Goal: Information Seeking & Learning: Learn about a topic

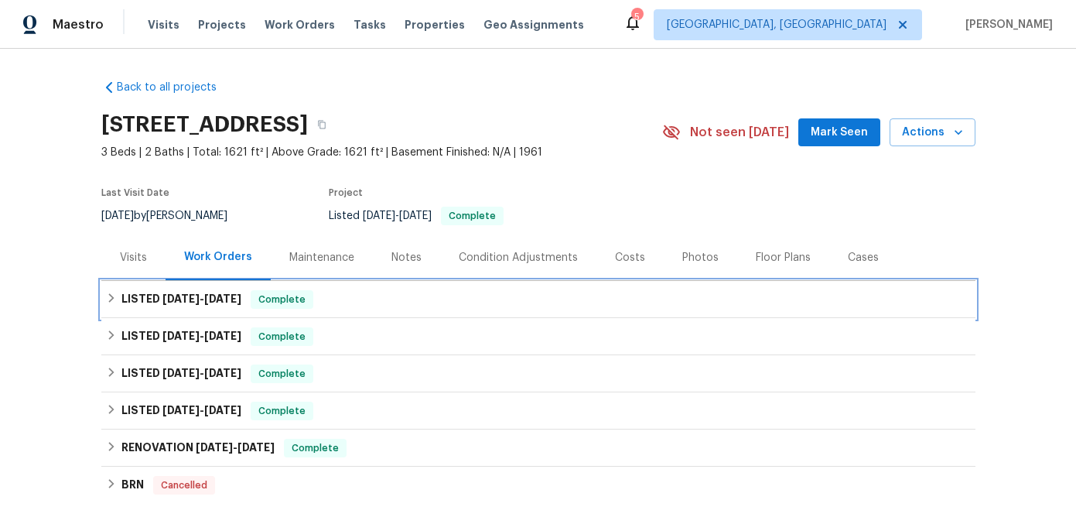
click at [110, 296] on icon at bounding box center [111, 297] width 11 height 11
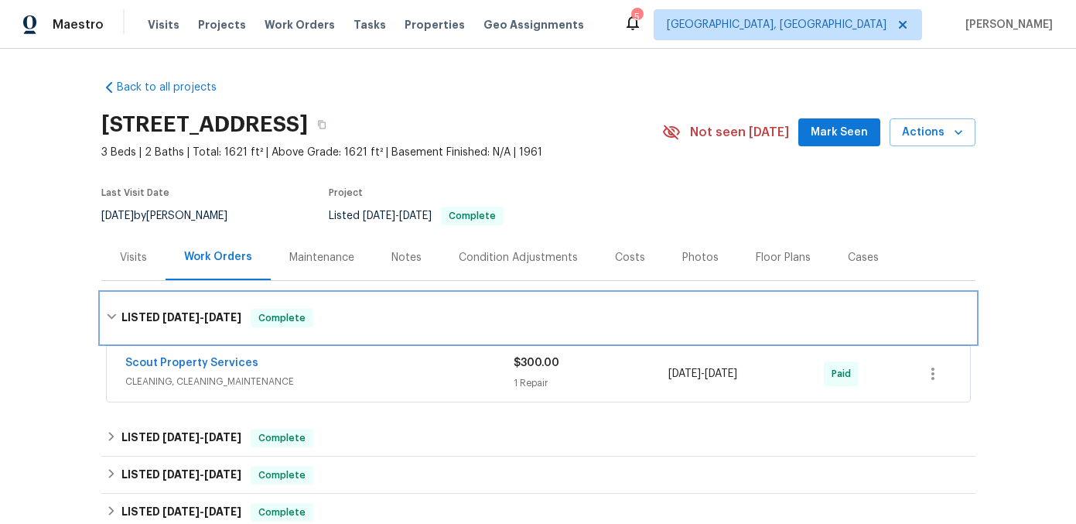
click at [115, 312] on icon at bounding box center [111, 316] width 11 height 11
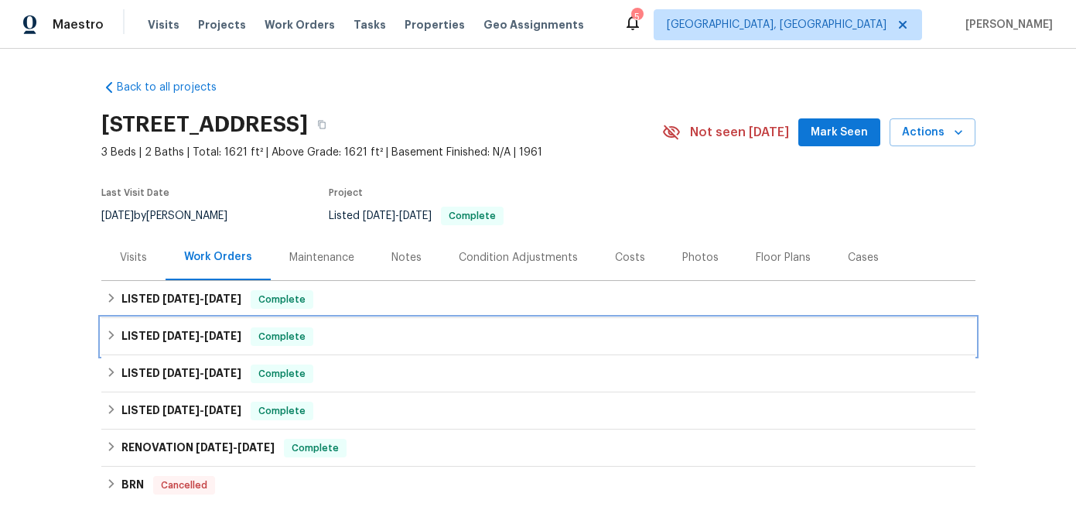
click at [113, 333] on icon at bounding box center [111, 335] width 11 height 11
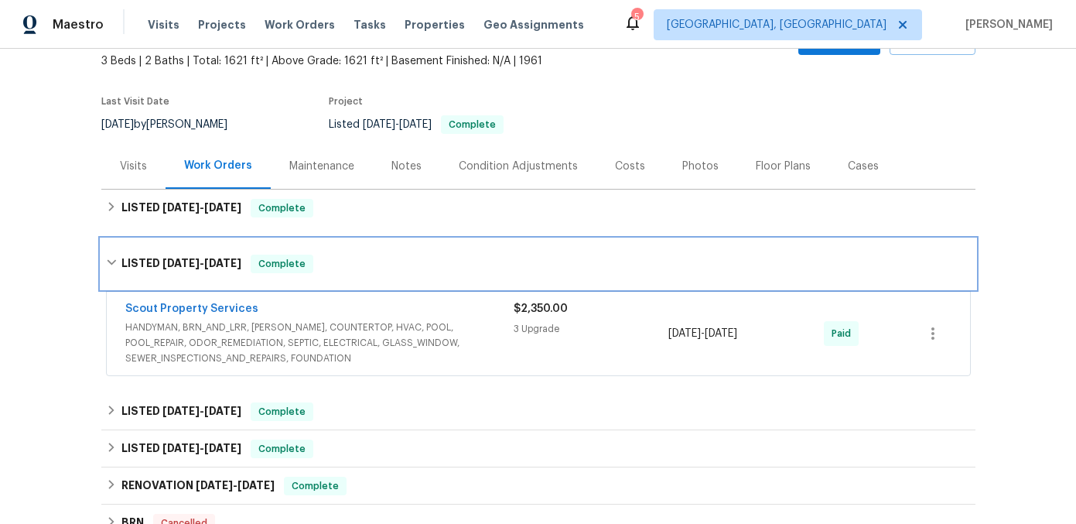
scroll to position [98, 0]
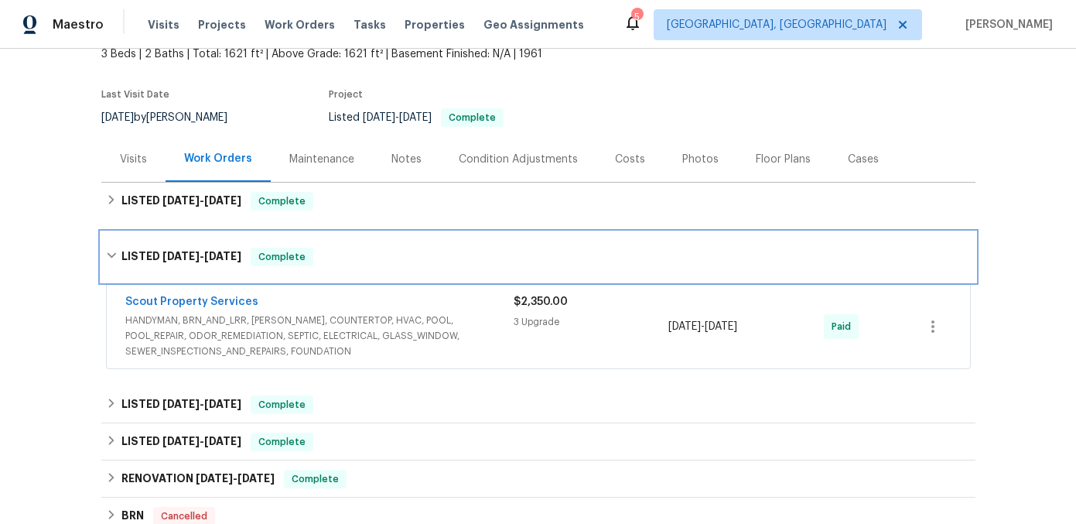
click at [114, 253] on icon at bounding box center [111, 255] width 9 height 5
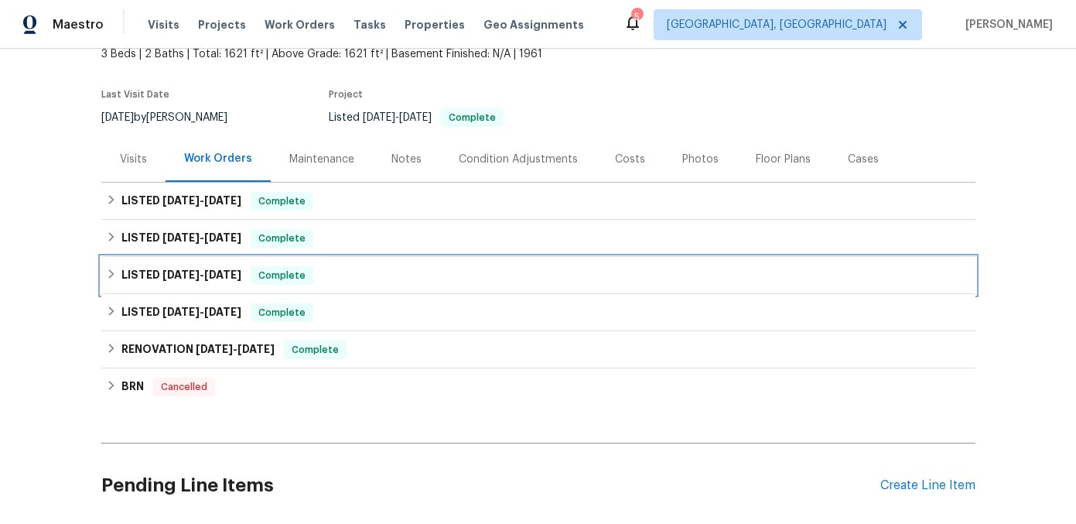
click at [113, 278] on icon at bounding box center [111, 273] width 11 height 11
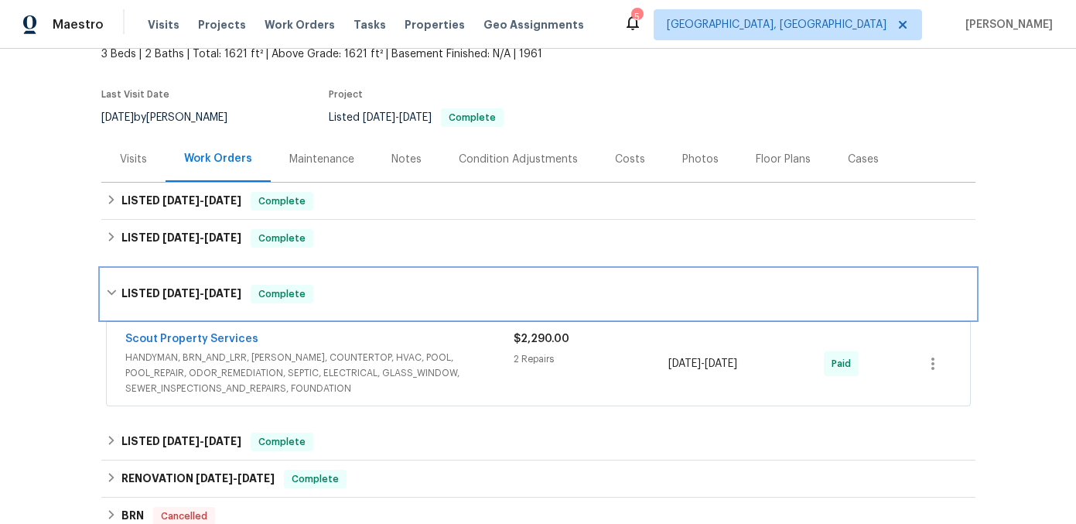
click at [113, 278] on div "LISTED [DATE] - [DATE] Complete" at bounding box center [538, 294] width 874 height 50
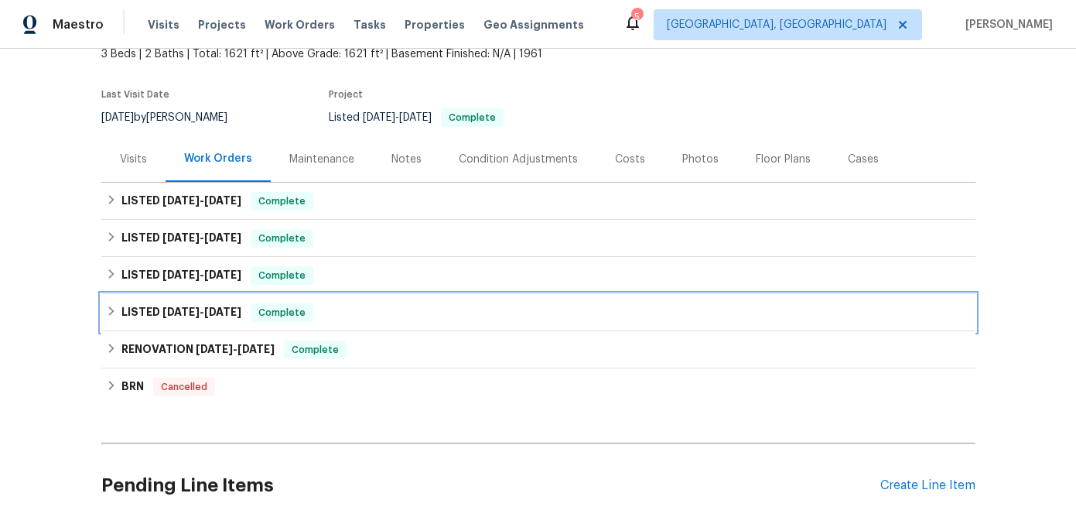
click at [111, 310] on icon at bounding box center [110, 310] width 5 height 9
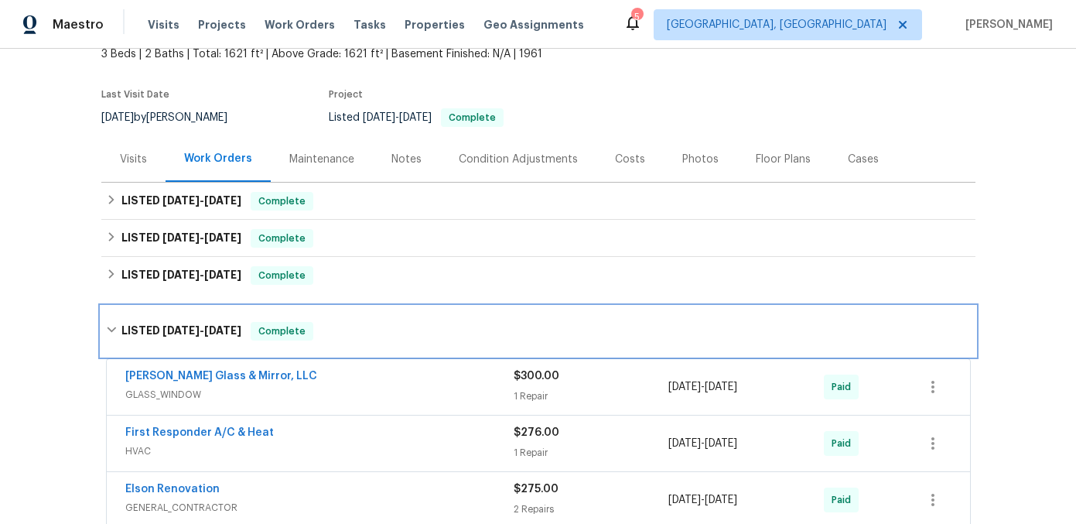
click at [111, 326] on icon at bounding box center [111, 329] width 11 height 11
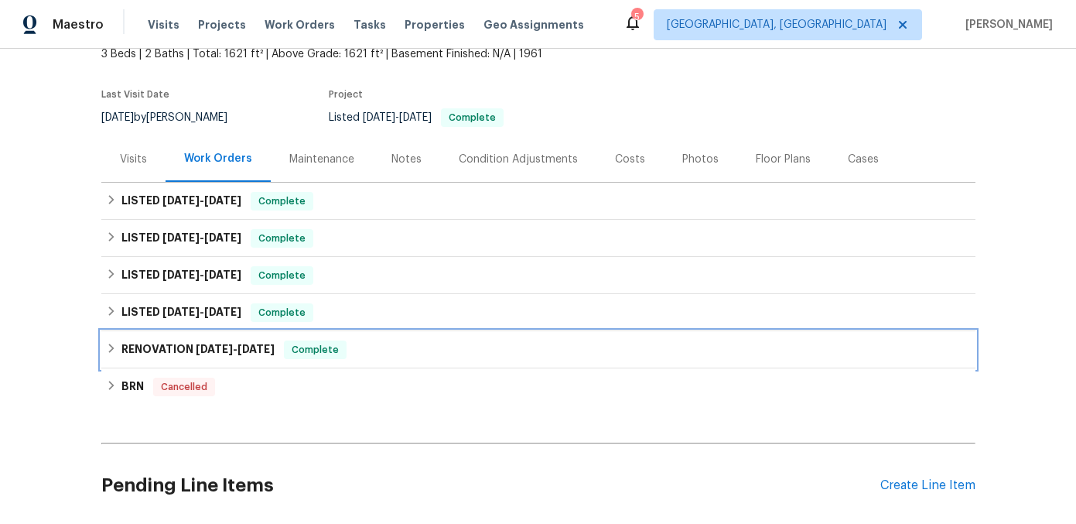
click at [118, 349] on div "RENOVATION [DATE] - [DATE] Complete" at bounding box center [538, 349] width 865 height 19
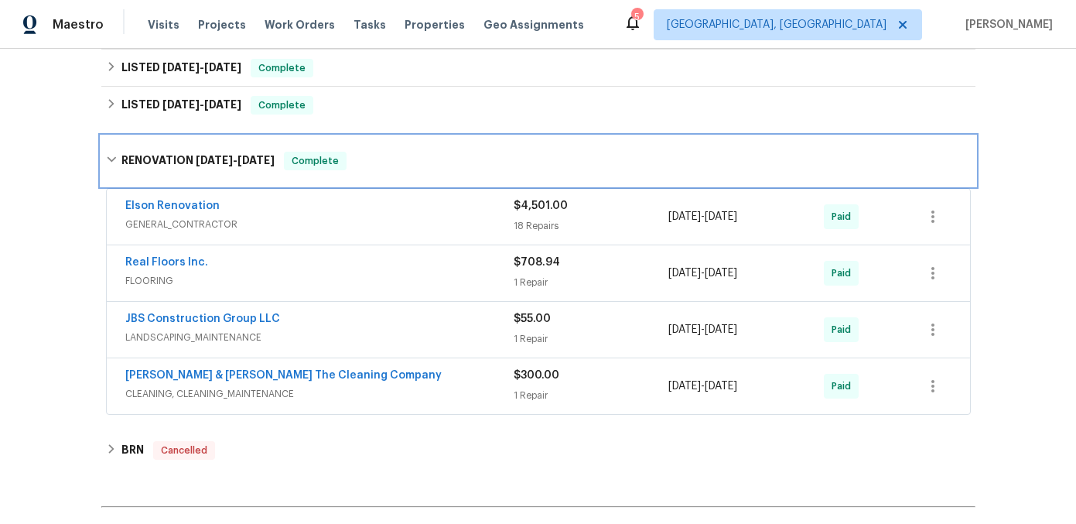
scroll to position [300, 0]
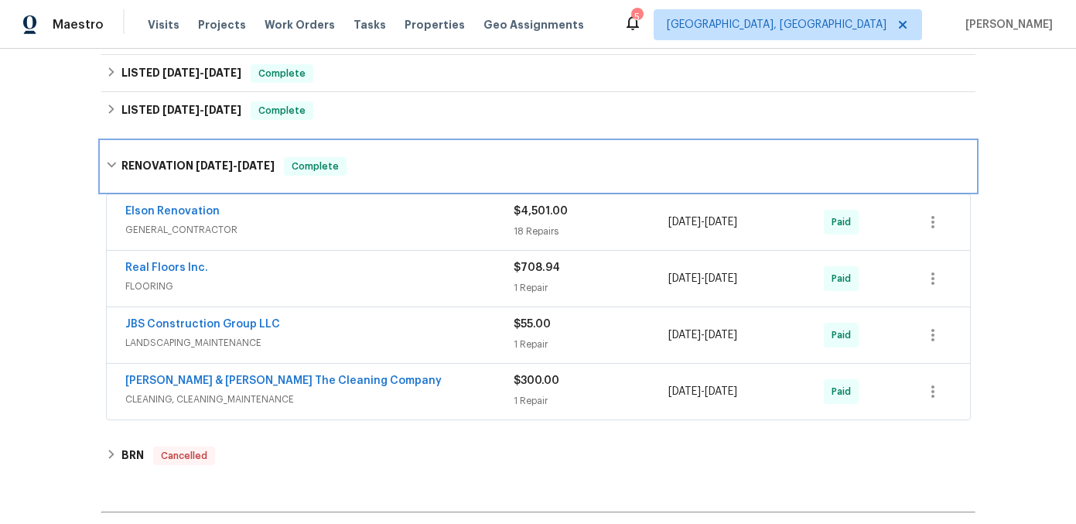
click at [112, 166] on icon at bounding box center [111, 164] width 9 height 5
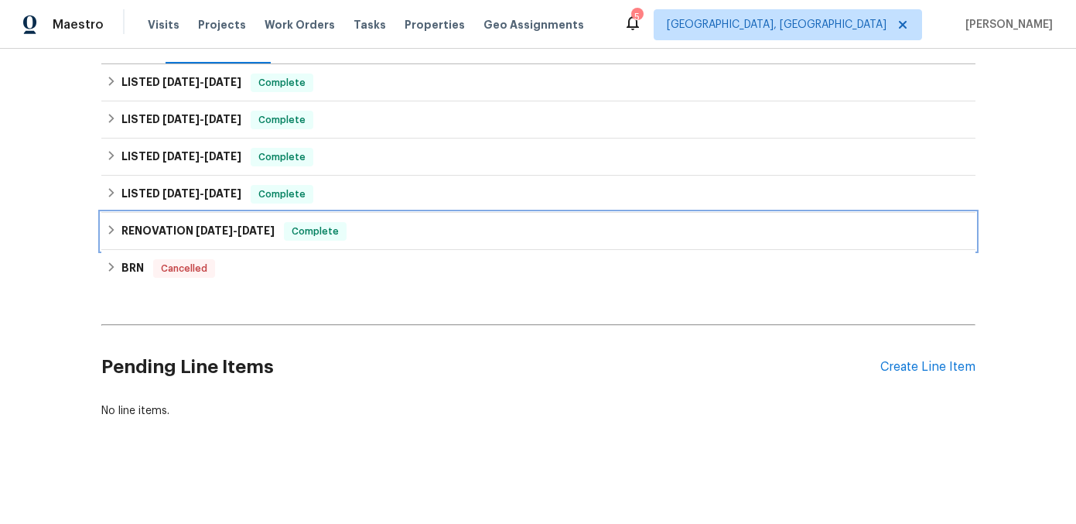
scroll to position [217, 0]
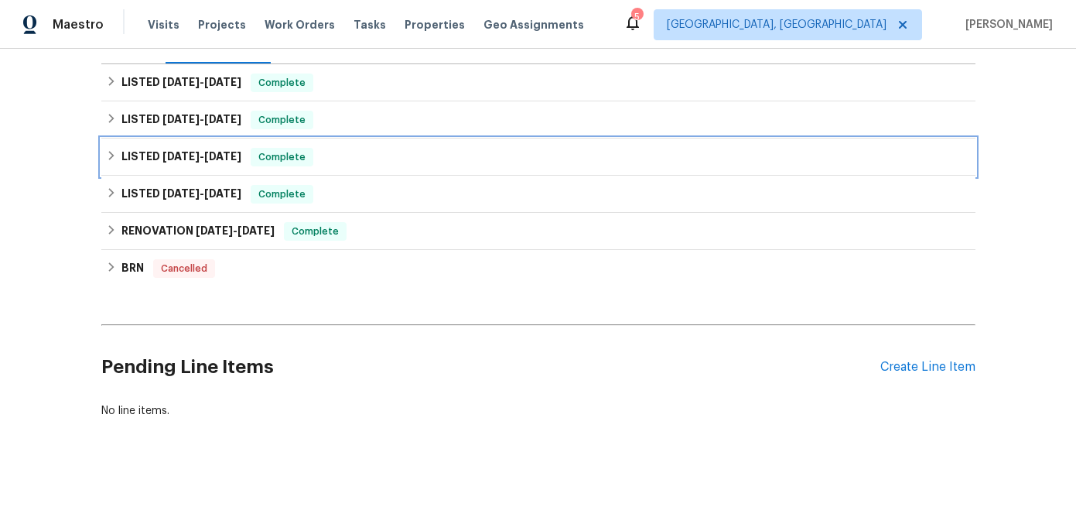
click at [116, 155] on div "LISTED [DATE] - [DATE] Complete" at bounding box center [538, 157] width 865 height 19
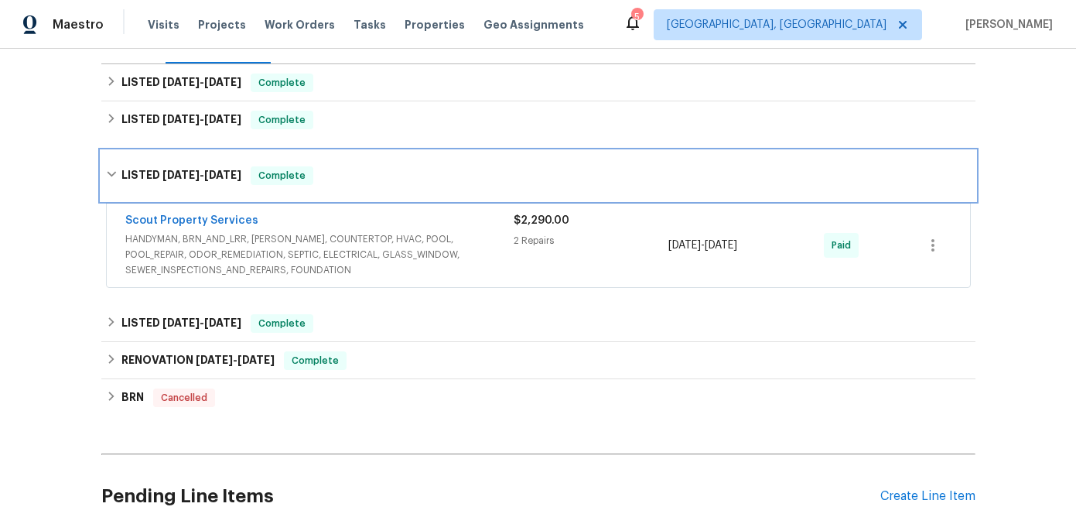
click at [112, 172] on icon at bounding box center [111, 174] width 11 height 11
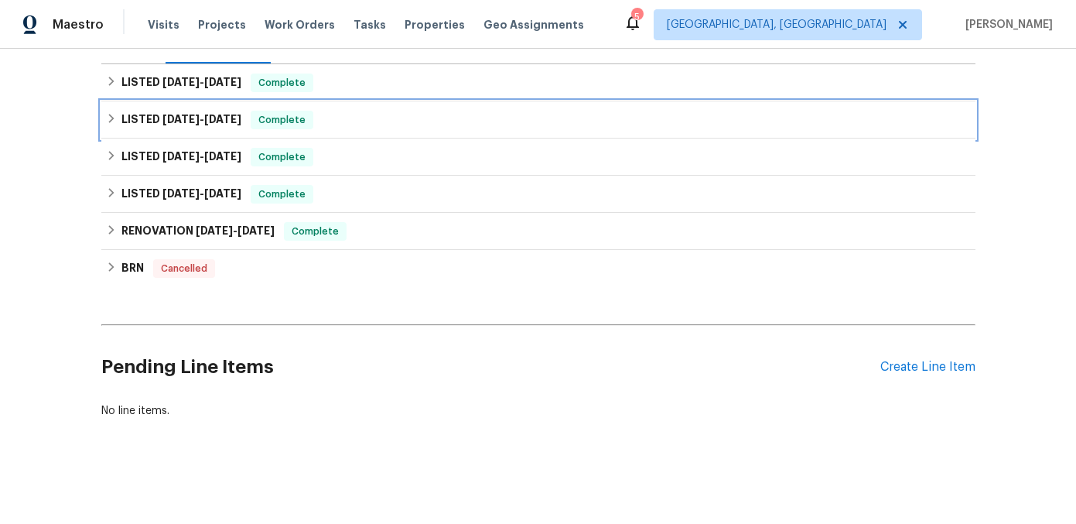
click at [114, 115] on icon at bounding box center [111, 118] width 11 height 11
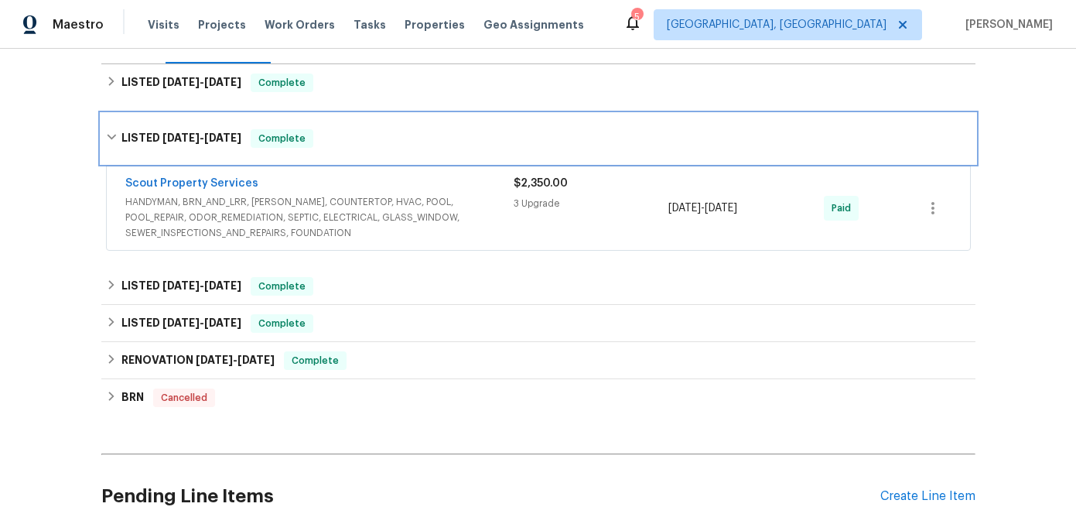
click at [112, 133] on icon at bounding box center [111, 136] width 11 height 11
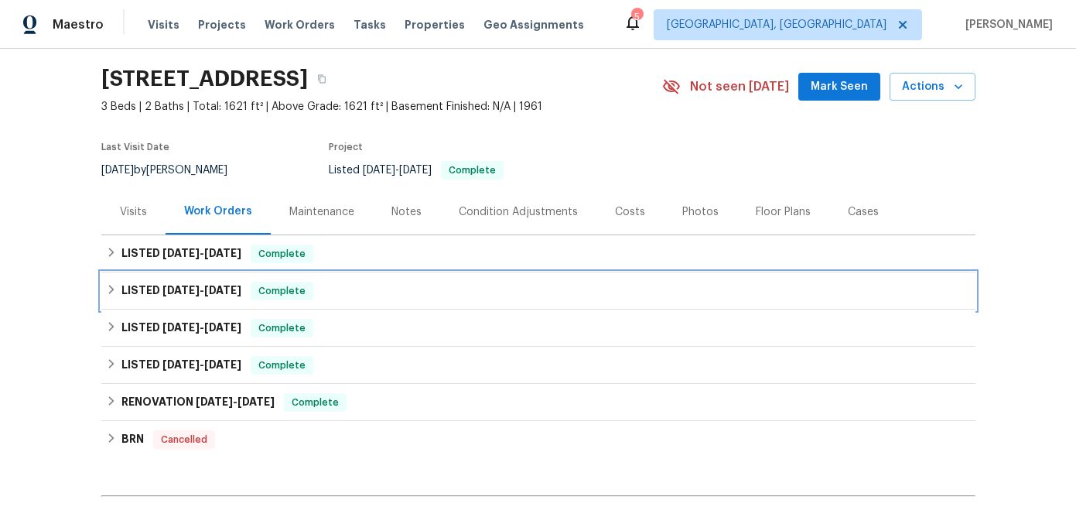
scroll to position [0, 0]
